Goal: Information Seeking & Learning: Learn about a topic

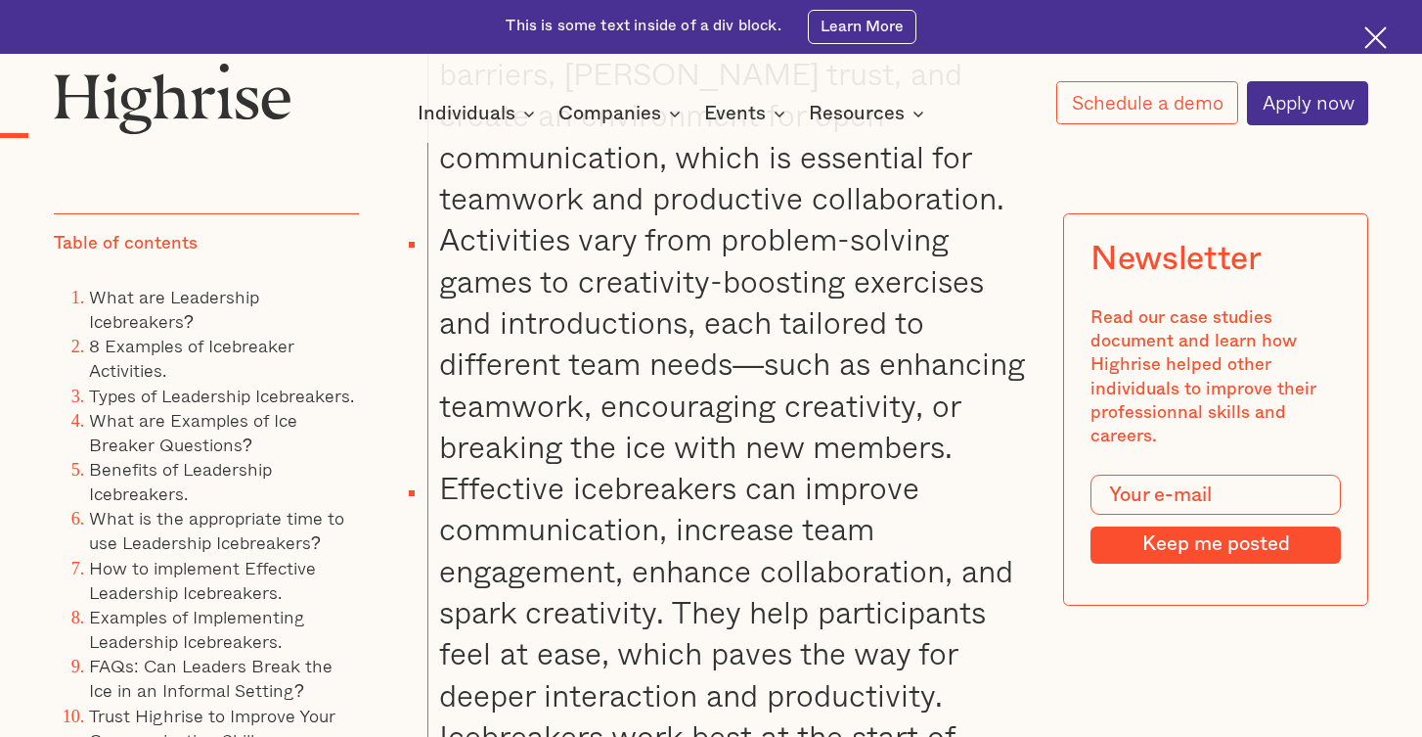
scroll to position [2220, 0]
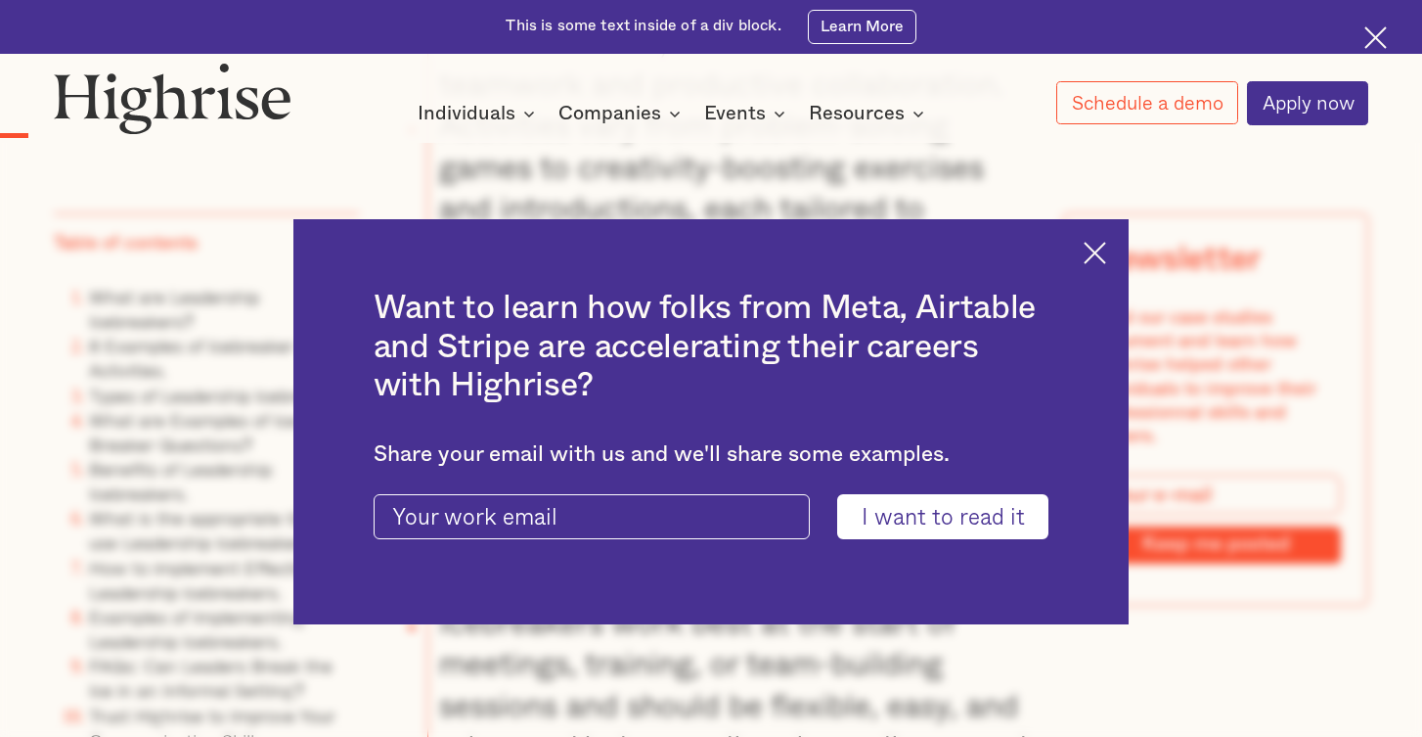
click at [1091, 261] on img at bounding box center [1095, 253] width 23 height 23
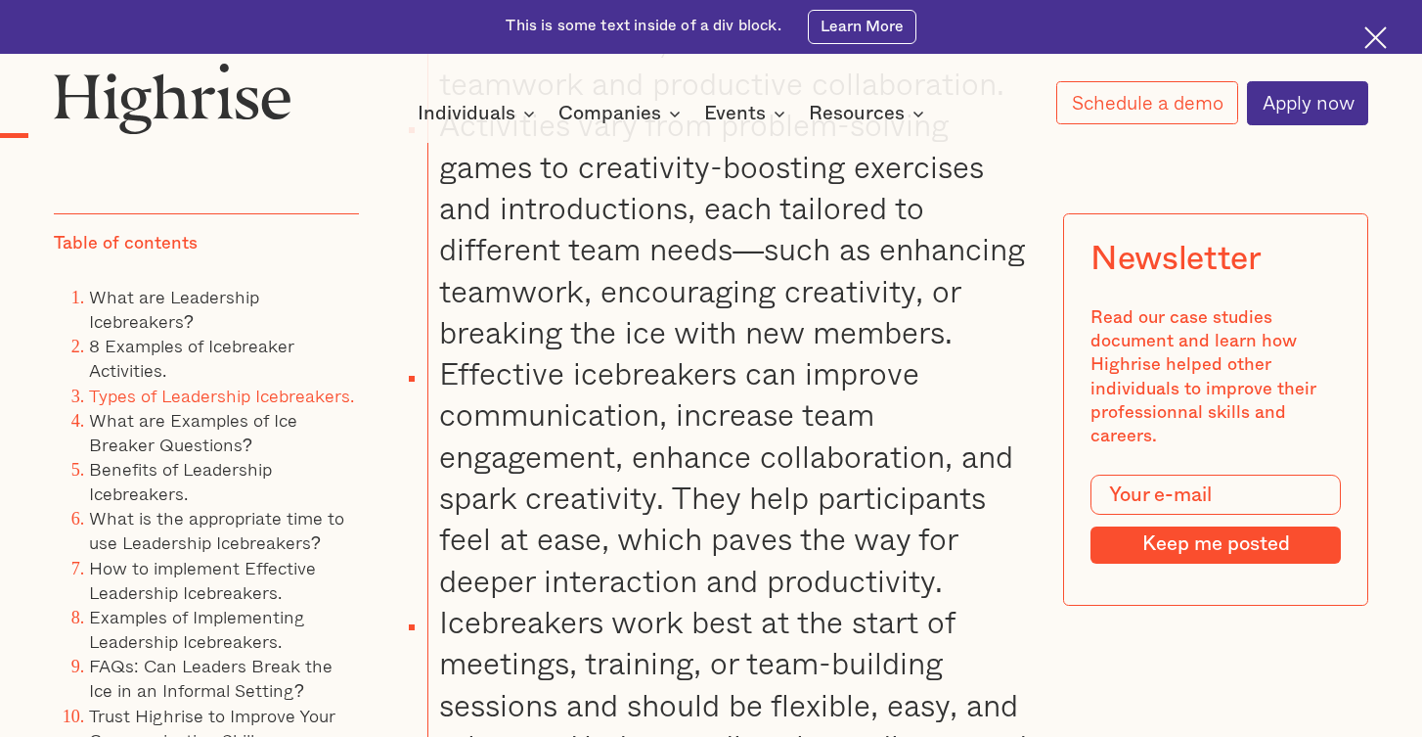
click at [235, 394] on link "Types of Leadership Icebreakers." at bounding box center [221, 395] width 265 height 27
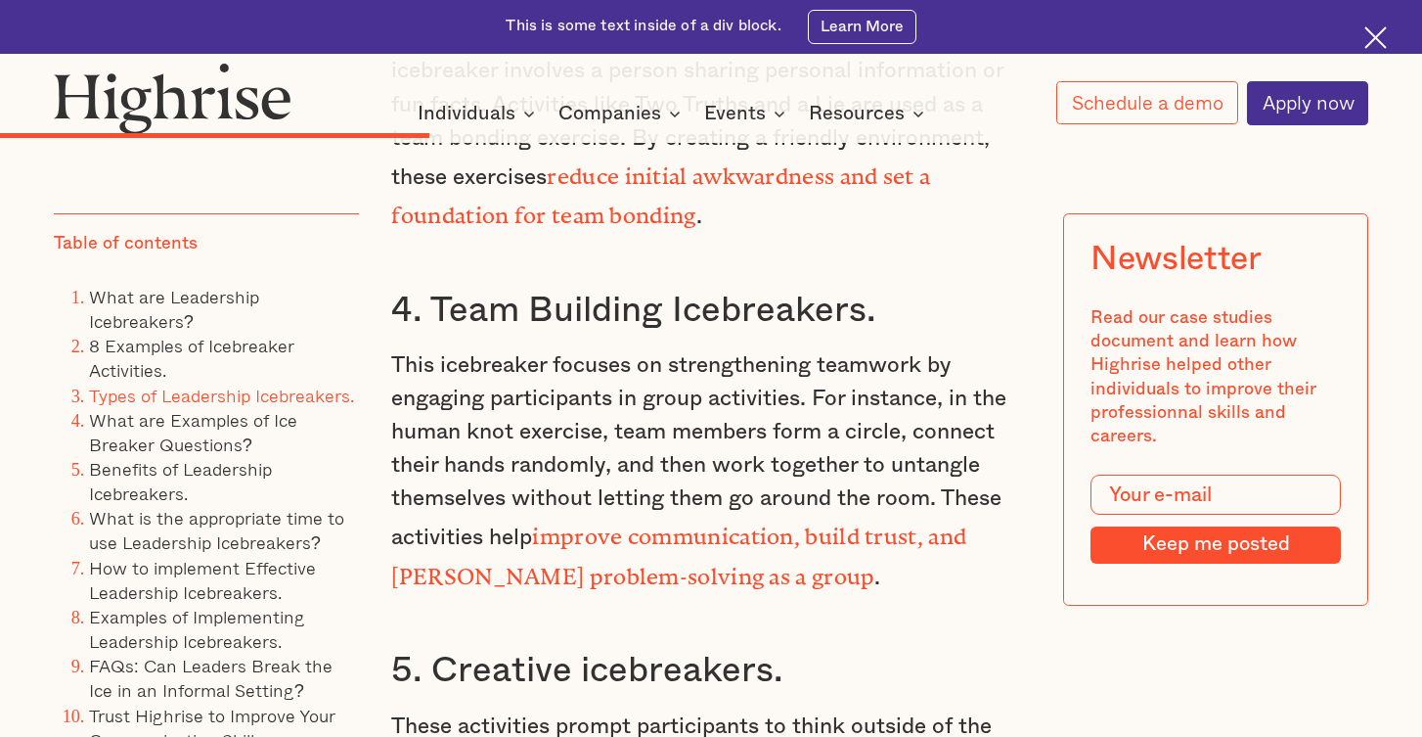
scroll to position [8706, 0]
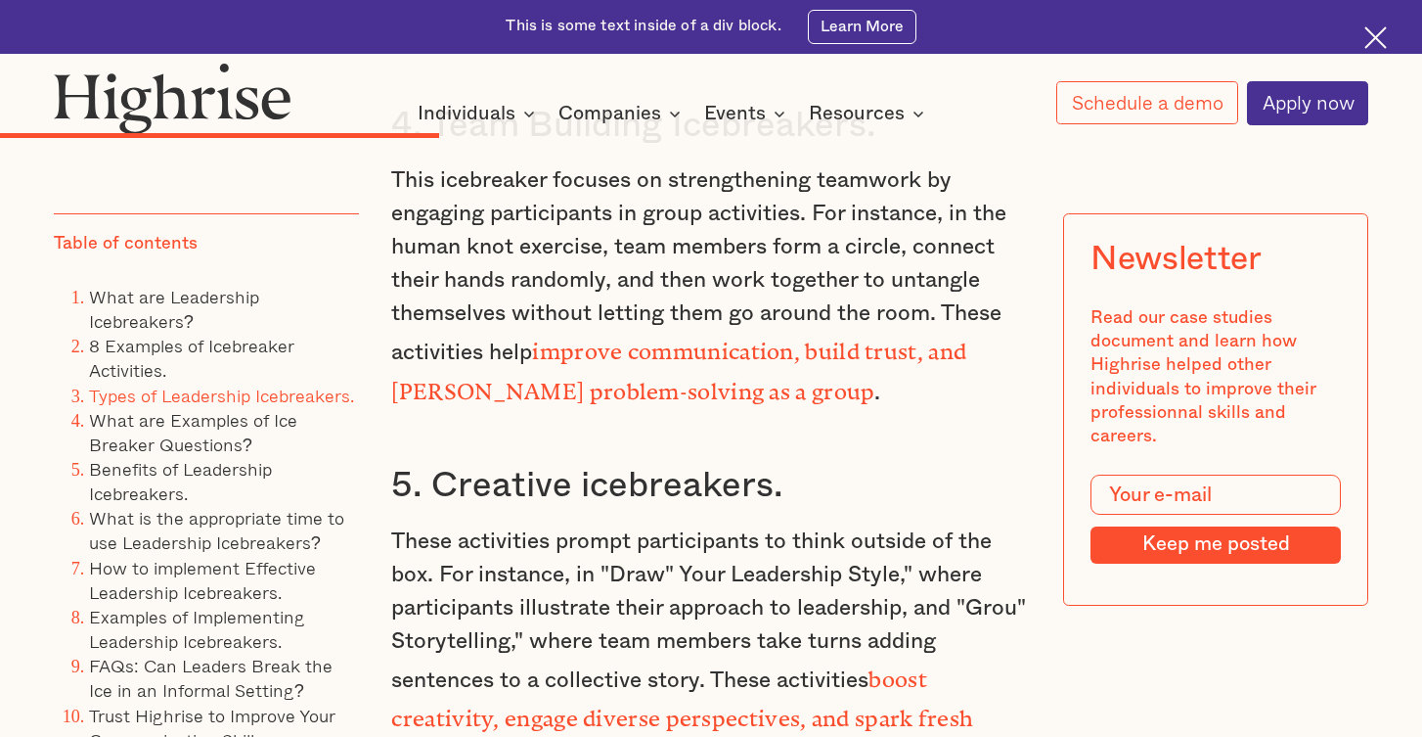
click at [472, 666] on strong "boost creativity, engage diverse perspectives, and spark fresh ideas within the…" at bounding box center [682, 712] width 582 height 93
click at [241, 347] on link "8 Examples of Icebreaker Activities." at bounding box center [191, 358] width 205 height 52
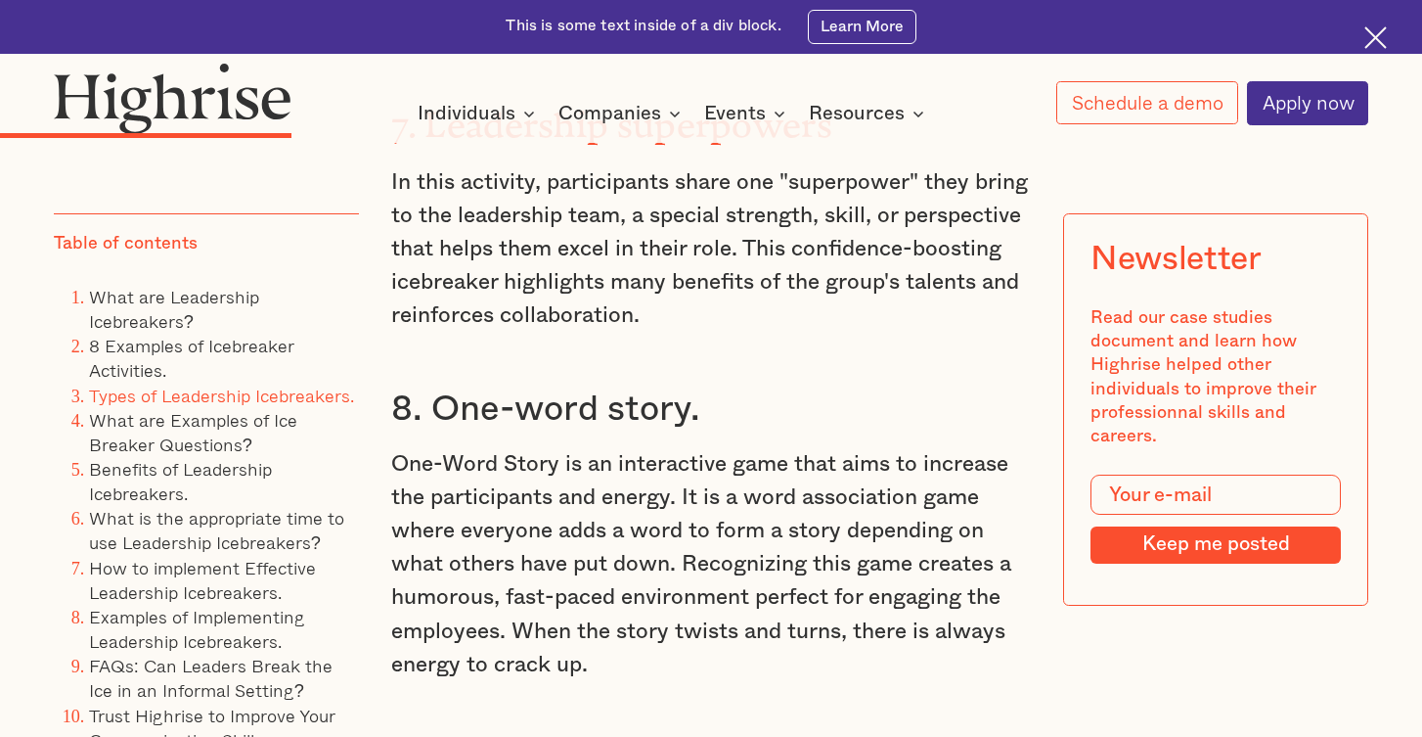
scroll to position [6375, 0]
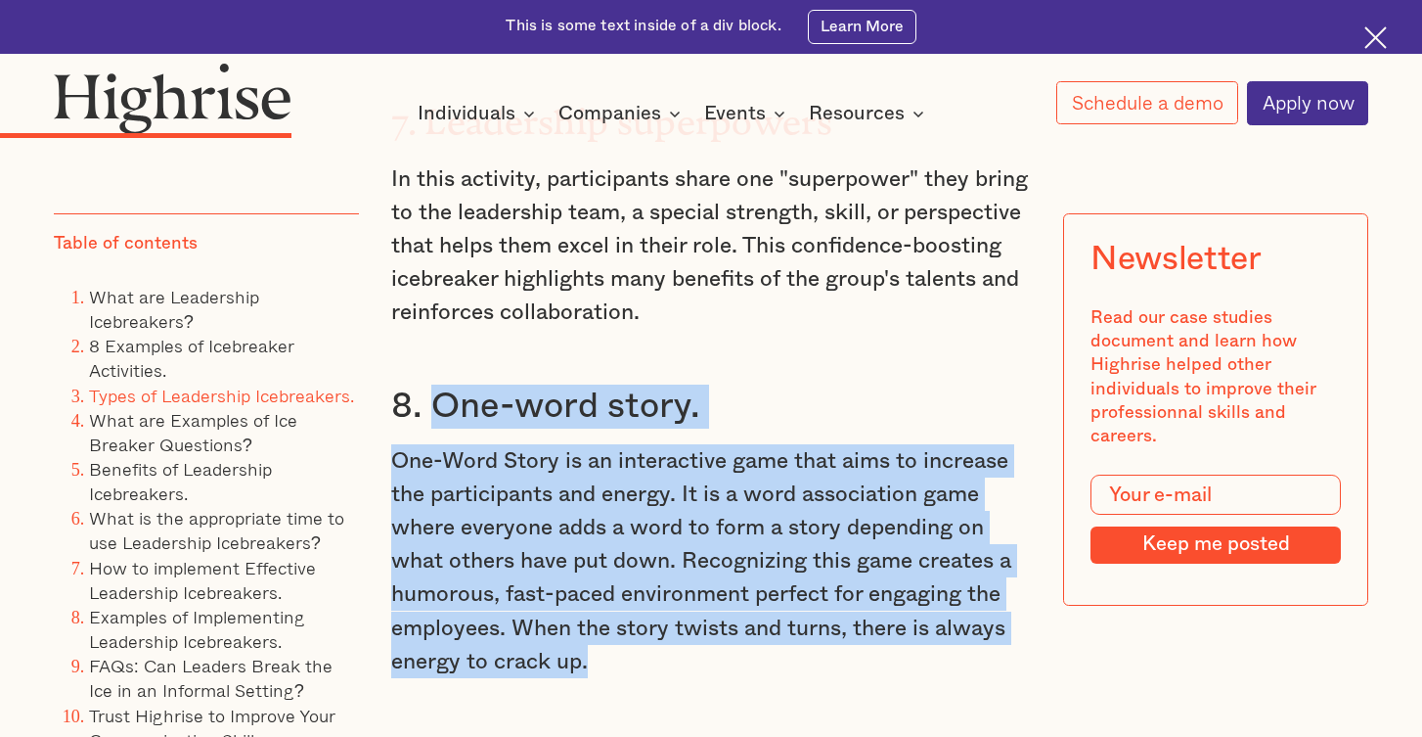
drag, startPoint x: 599, startPoint y: 560, endPoint x: 434, endPoint y: 317, distance: 293.1
copy div "One-word story. One-Word Story is an interactive game that aims to increase the…"
click at [792, 384] on h3 "8. One-word story." at bounding box center [710, 406] width 639 height 44
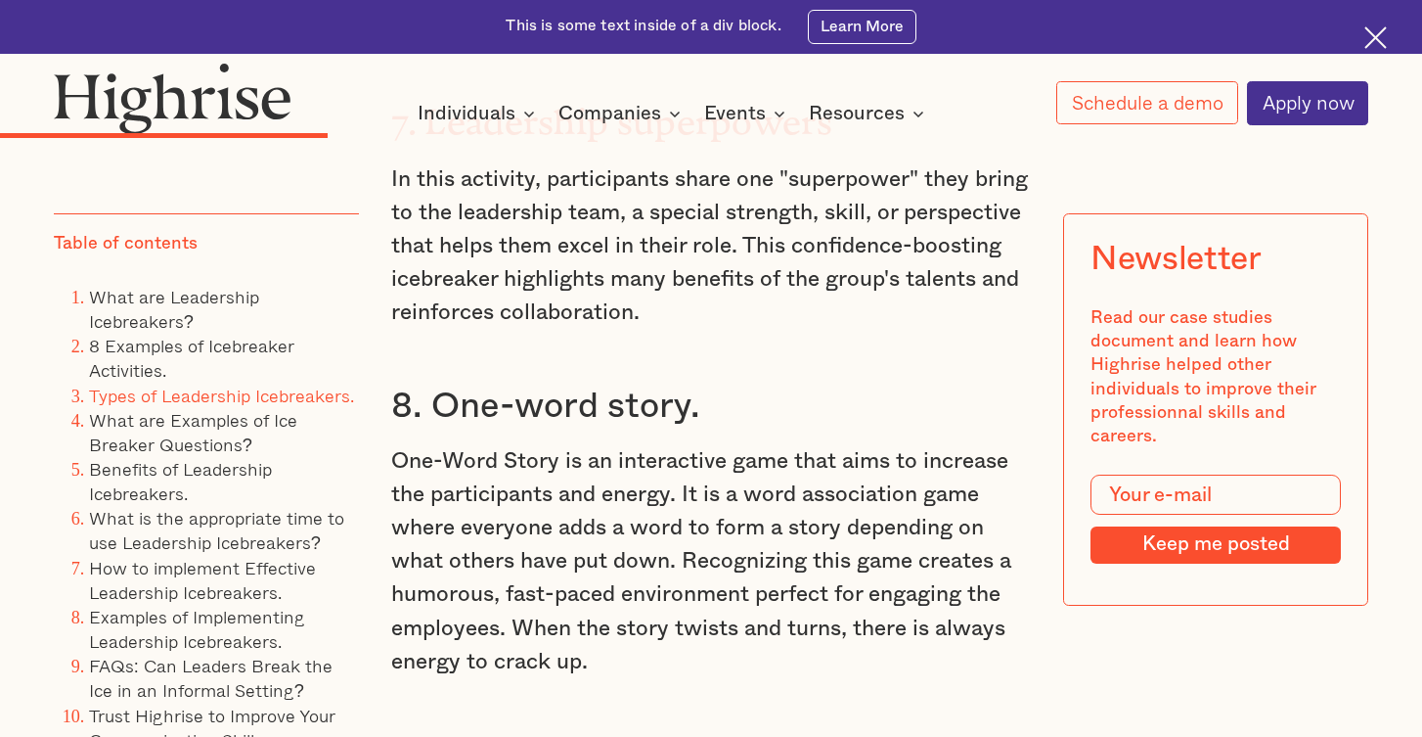
scroll to position [7028, 0]
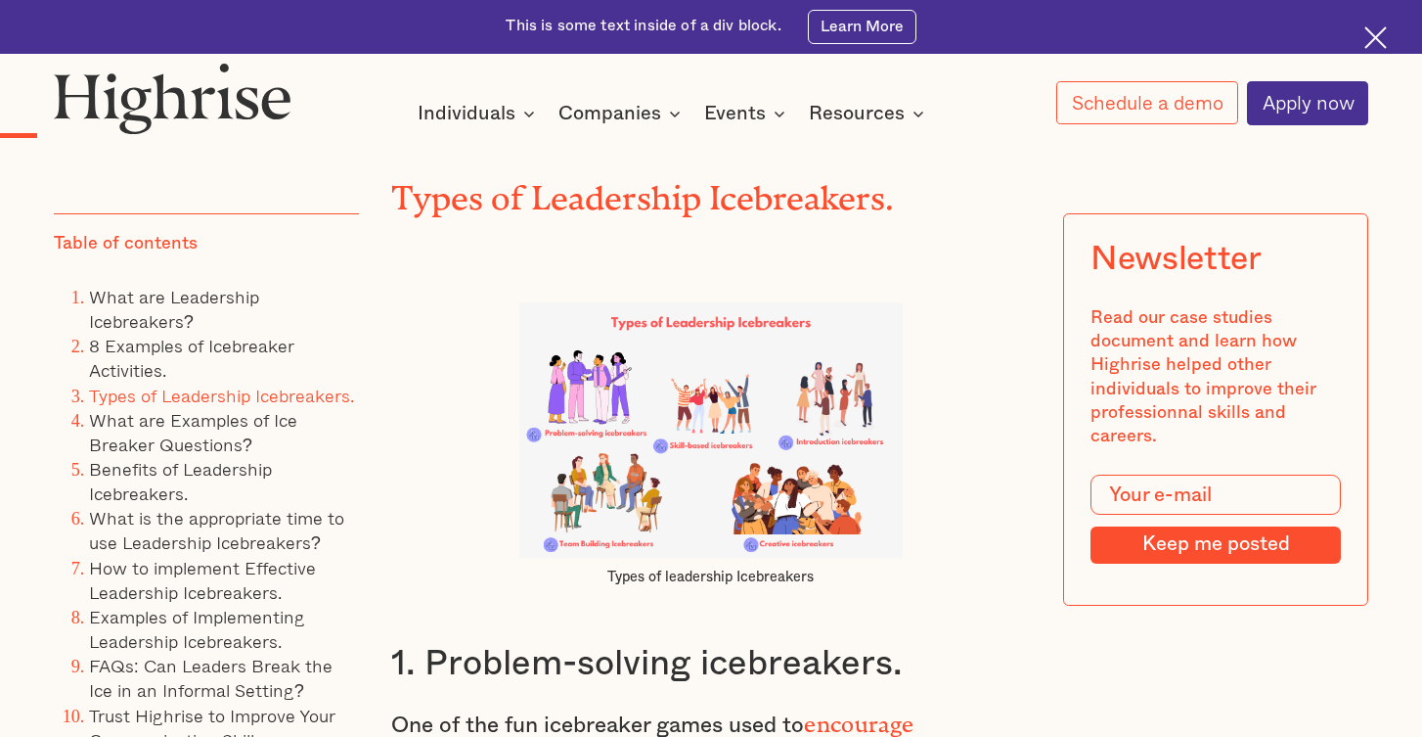
scroll to position [2220, 0]
